Goal: Navigation & Orientation: Find specific page/section

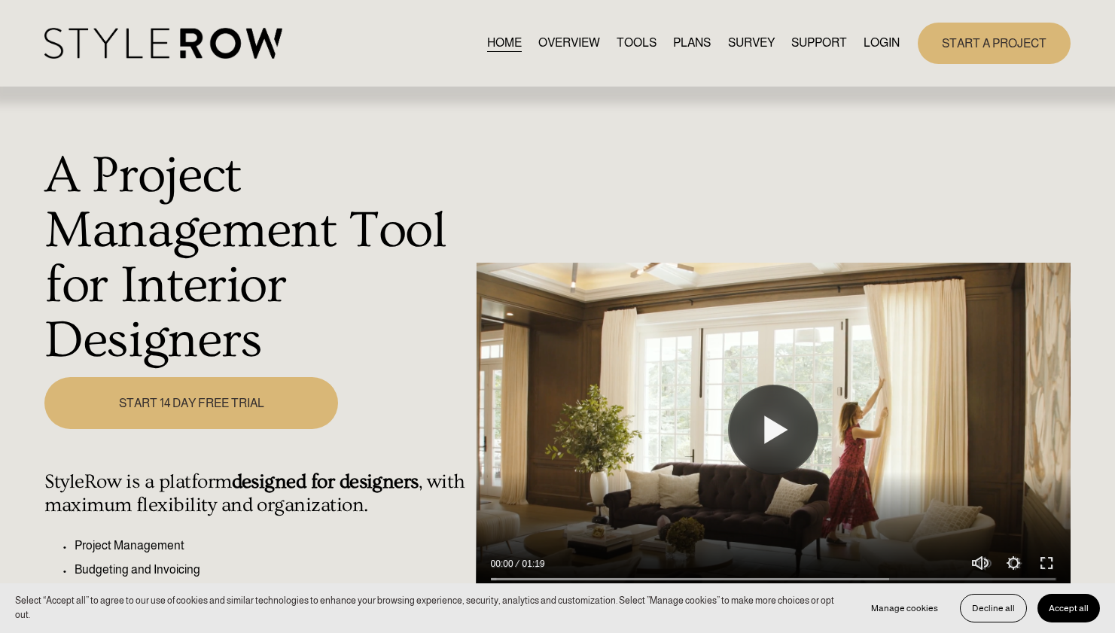
click at [868, 44] on link "LOGIN" at bounding box center [881, 43] width 36 height 20
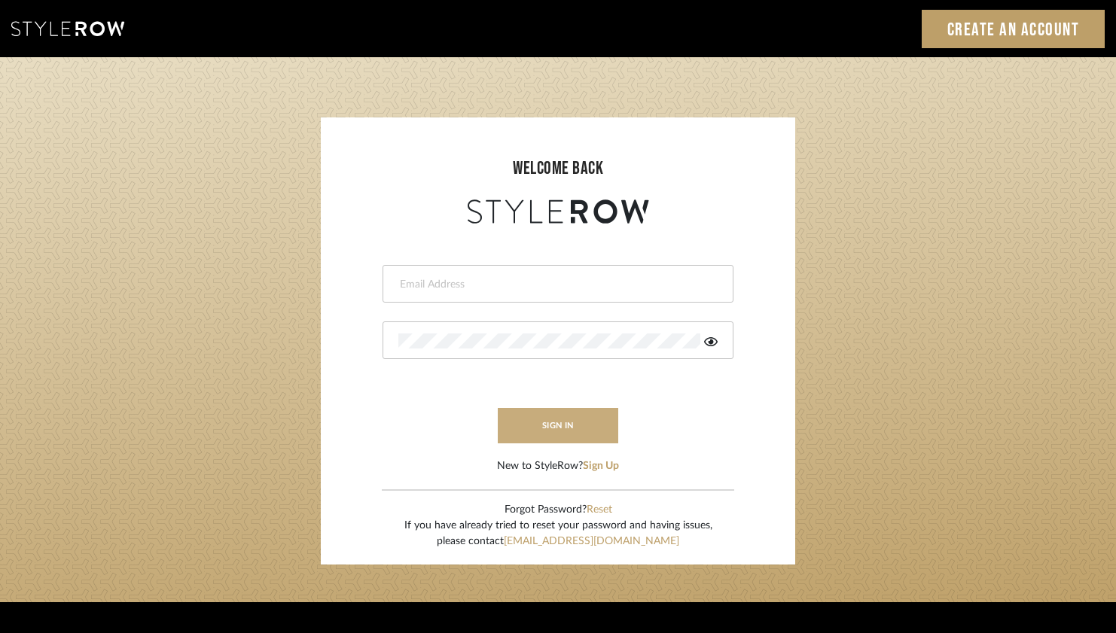
type input "[PERSON_NAME][EMAIL_ADDRESS][DOMAIN_NAME]"
click at [556, 426] on button "sign in" at bounding box center [558, 425] width 120 height 35
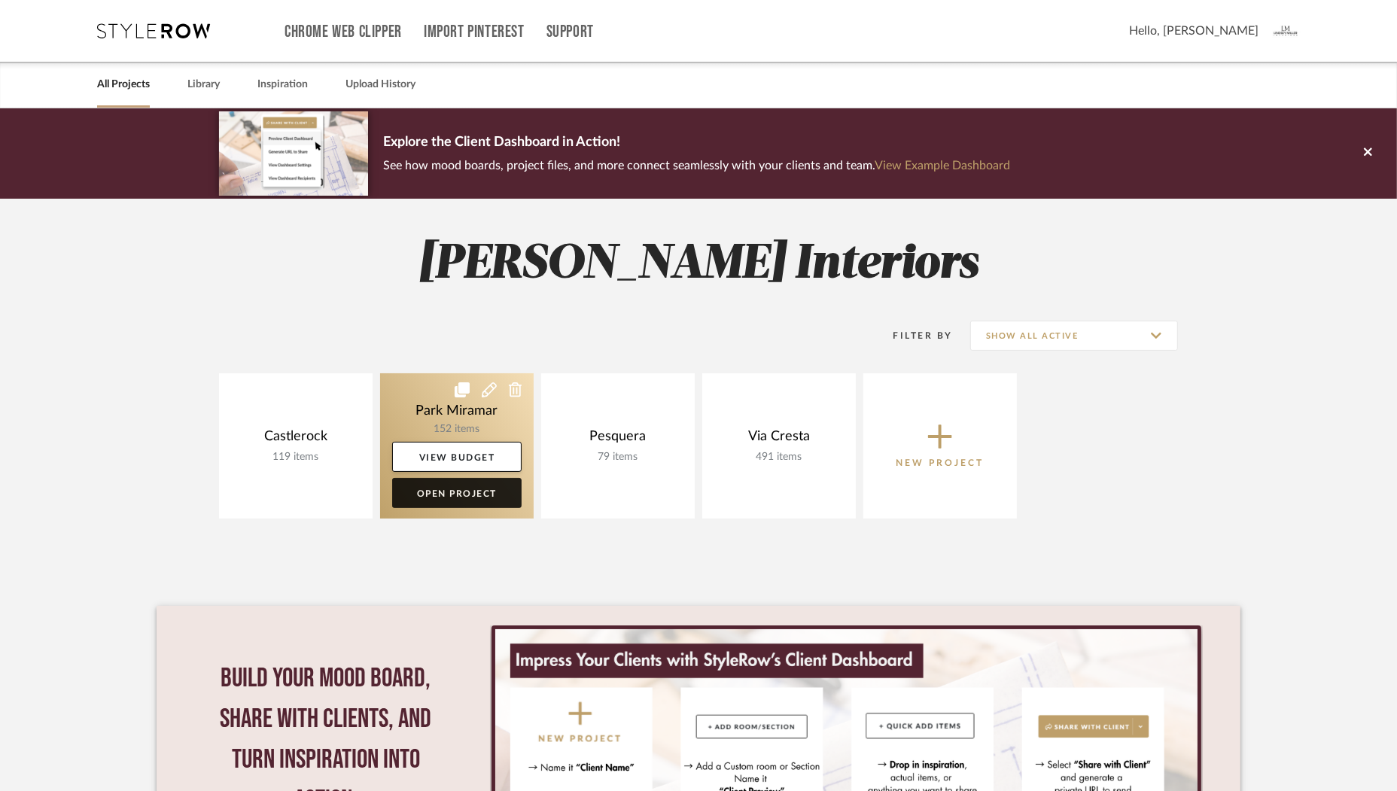
click at [437, 494] on link "Open Project" at bounding box center [456, 493] width 129 height 30
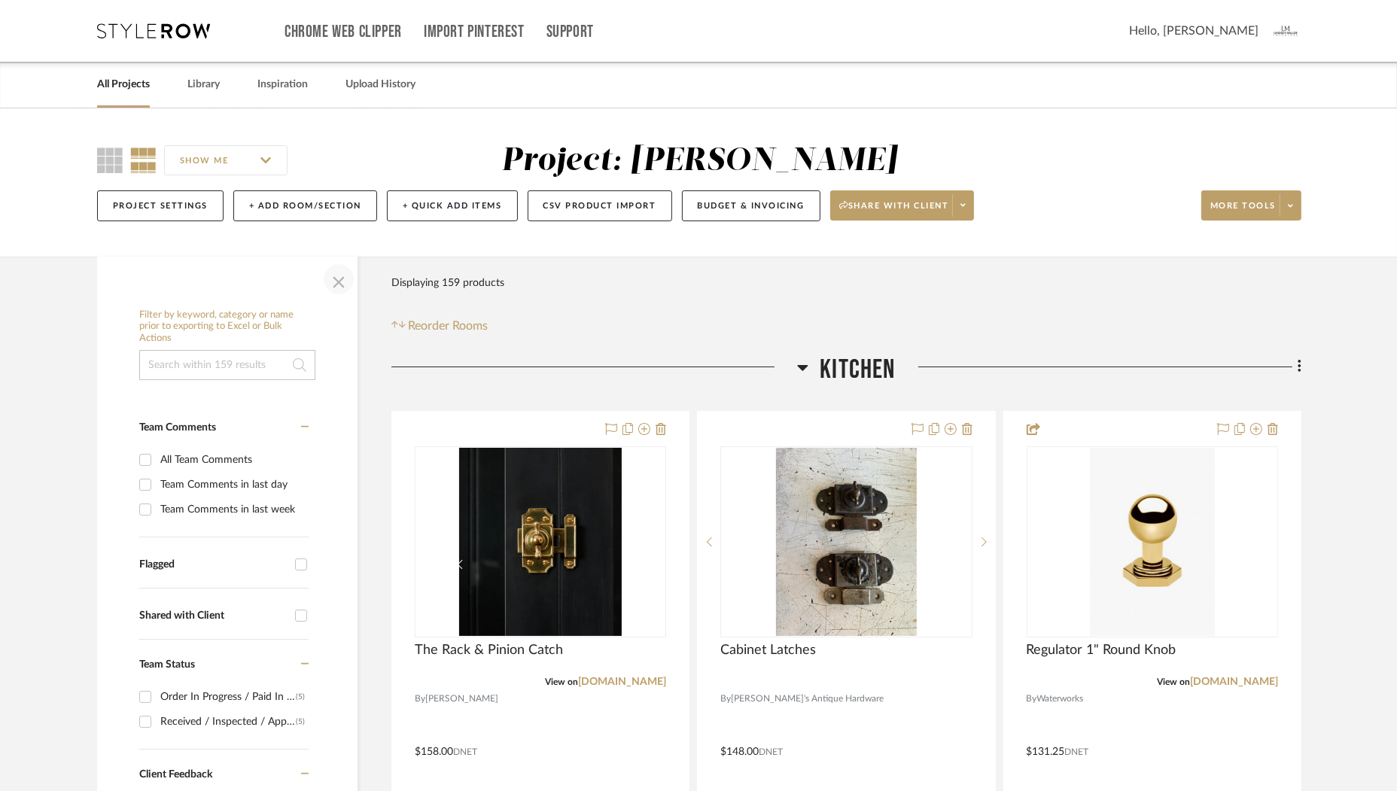
click at [342, 277] on span "button" at bounding box center [339, 279] width 36 height 36
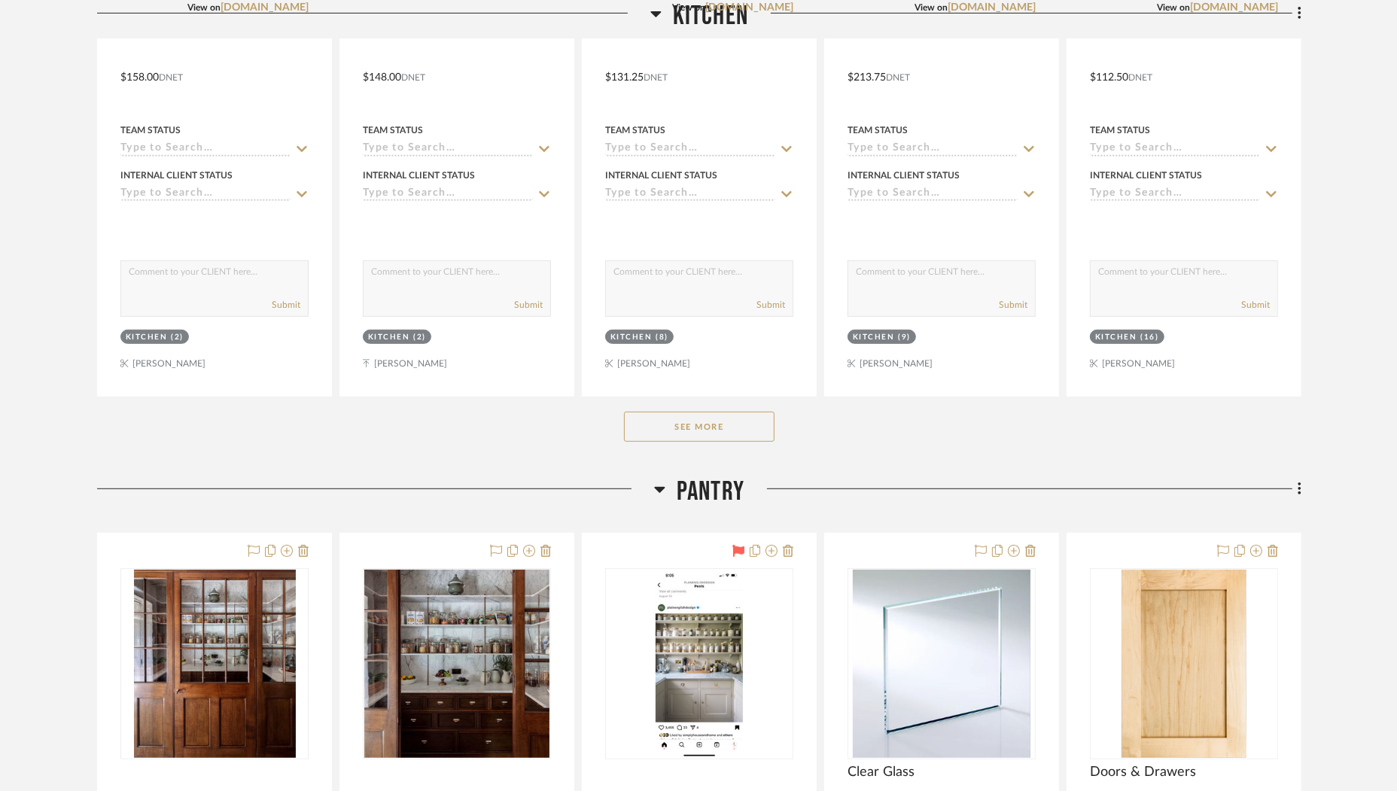
scroll to position [783, 0]
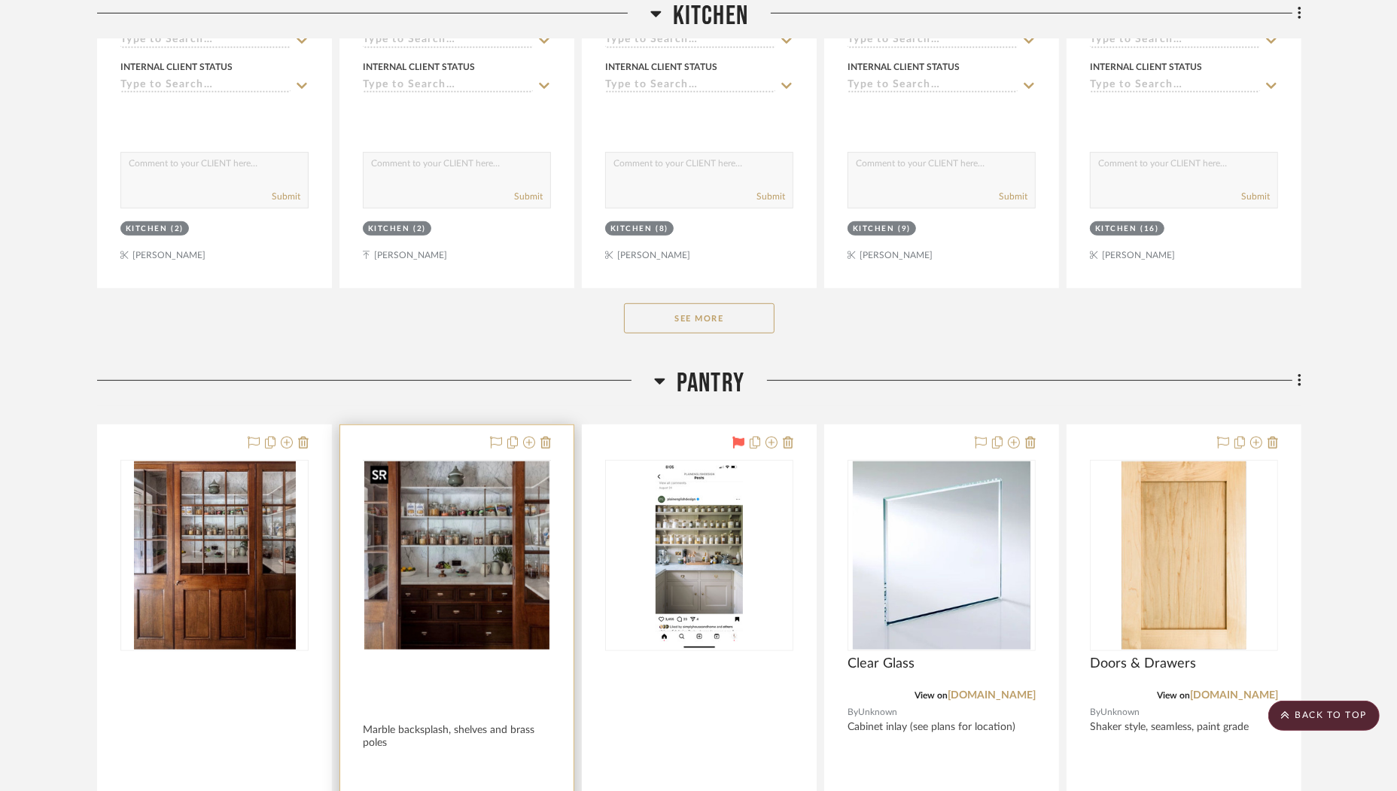
click at [483, 461] on div at bounding box center [457, 461] width 188 height 2
click at [492, 496] on img "0" at bounding box center [456, 555] width 185 height 188
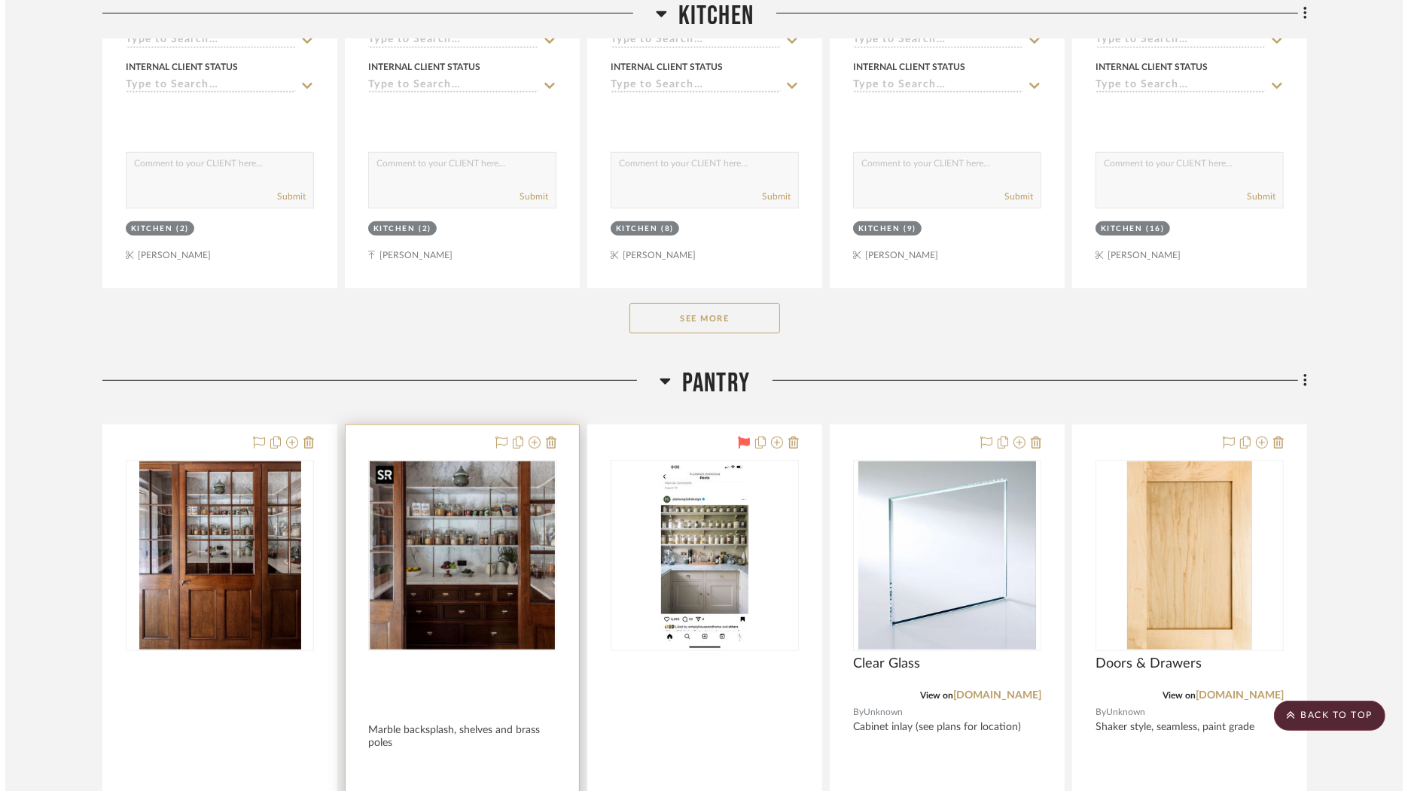
scroll to position [0, 0]
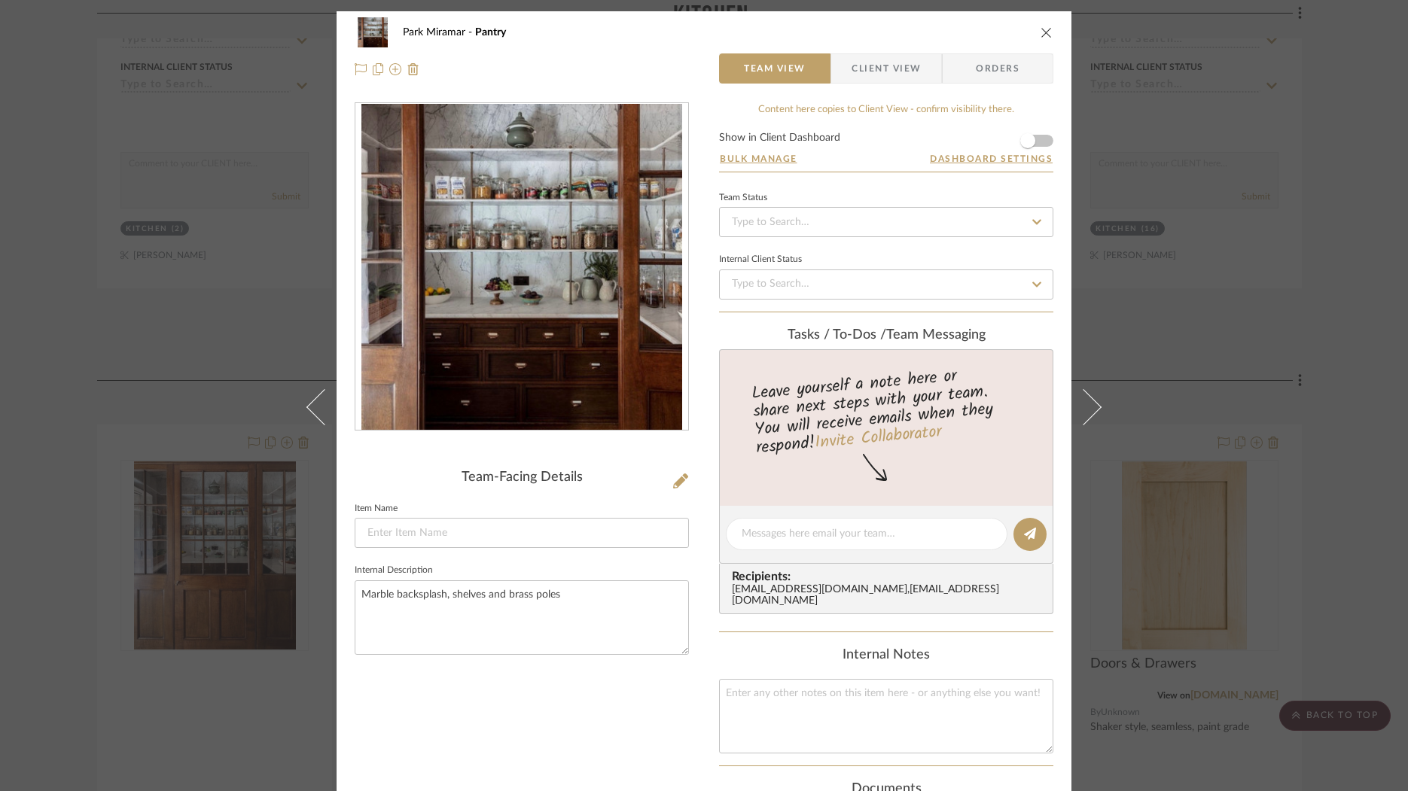
click at [632, 242] on img "0" at bounding box center [521, 267] width 321 height 327
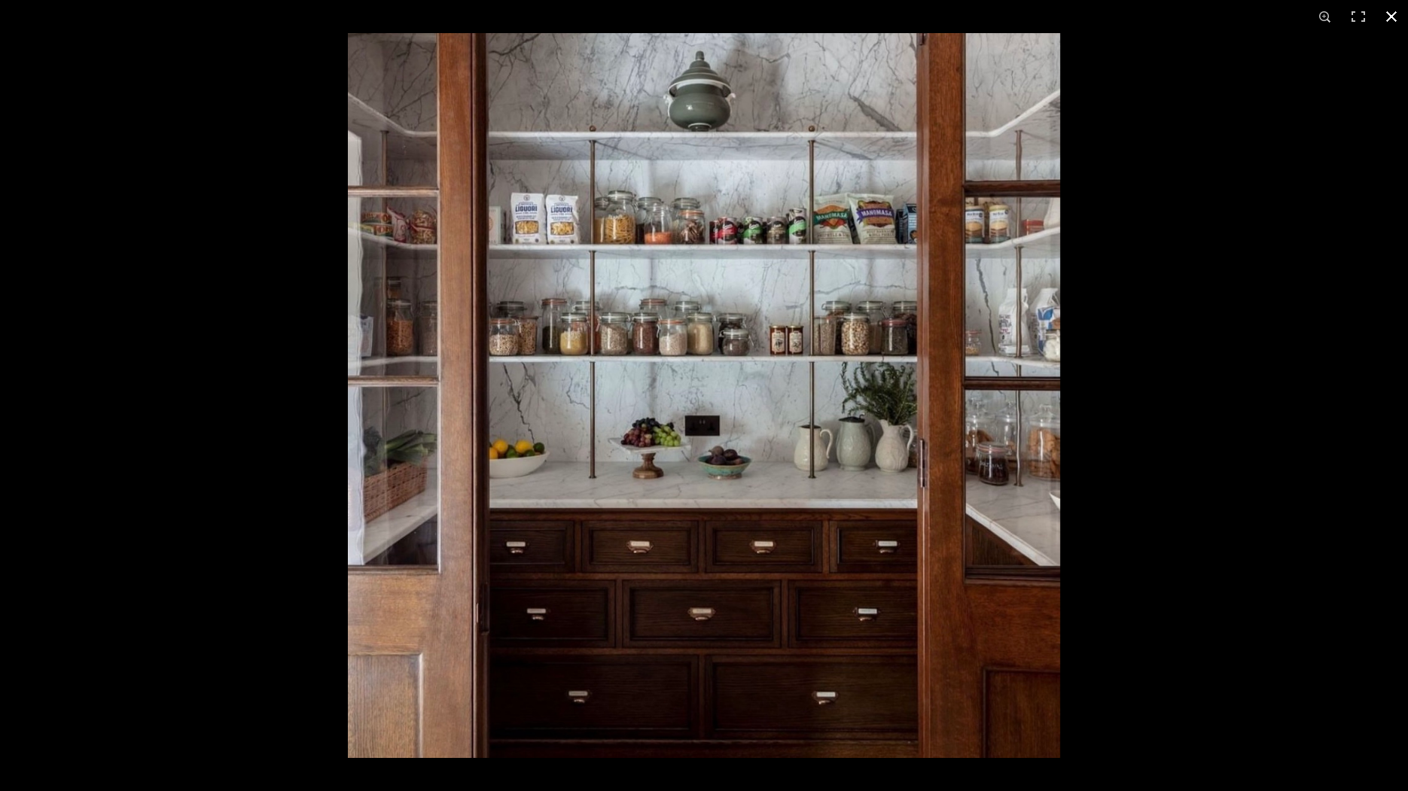
click at [1390, 16] on button at bounding box center [1391, 16] width 33 height 33
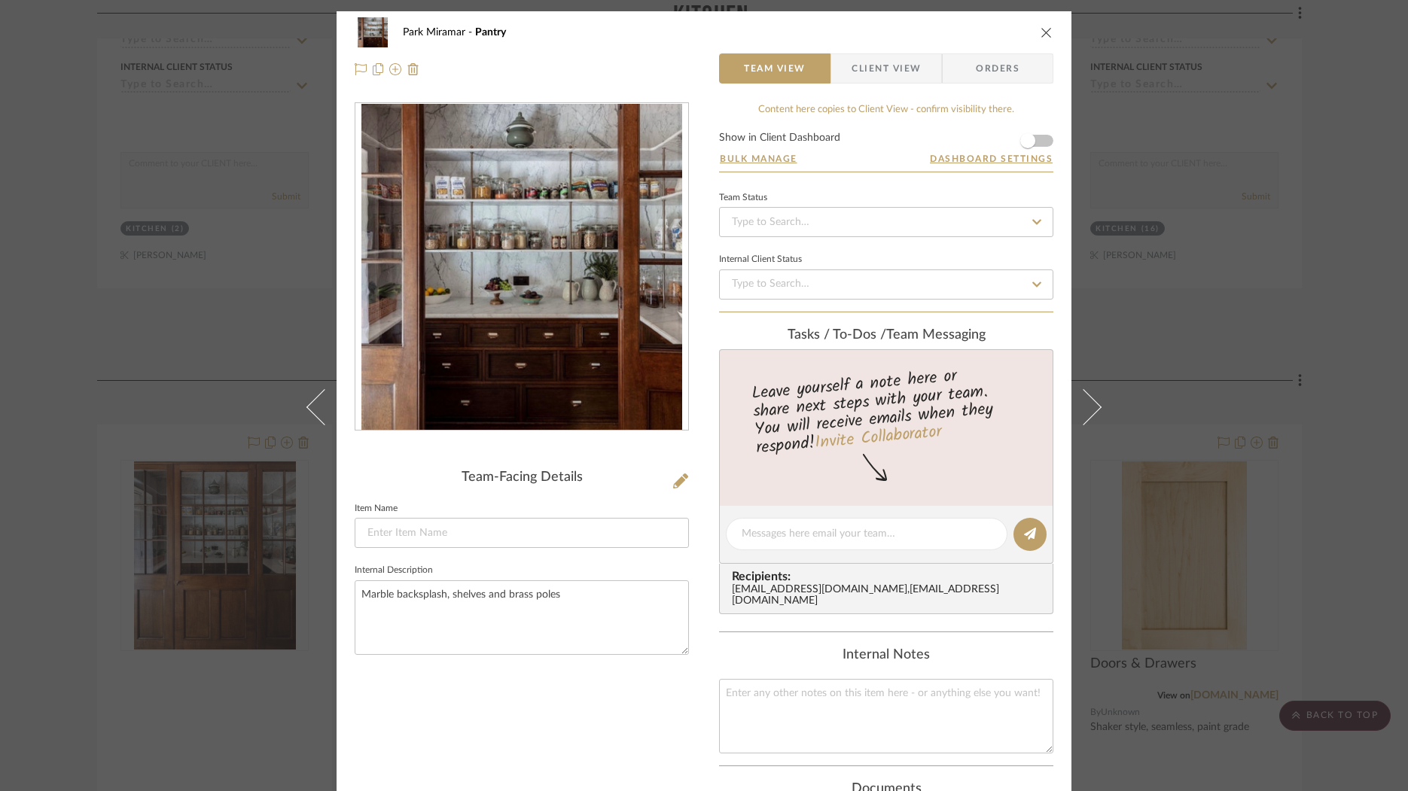
click at [1040, 31] on icon "close" at bounding box center [1046, 32] width 12 height 12
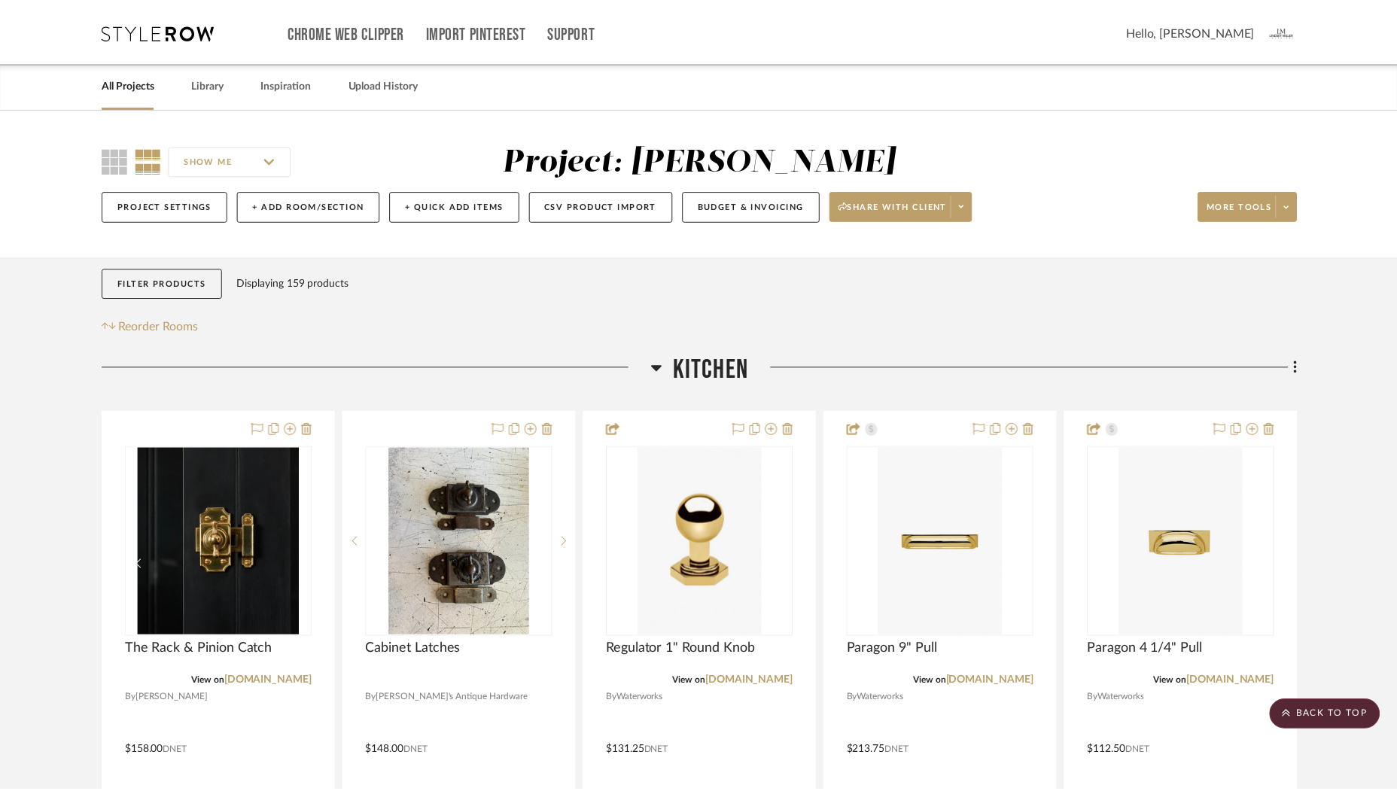
scroll to position [783, 0]
